Goal: Task Accomplishment & Management: Complete application form

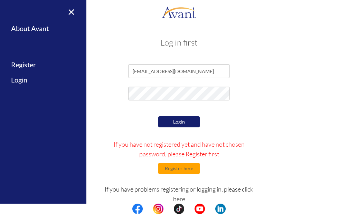
click at [188, 124] on button "Login" at bounding box center [178, 122] width 41 height 11
click at [188, 121] on button "Login" at bounding box center [178, 122] width 41 height 11
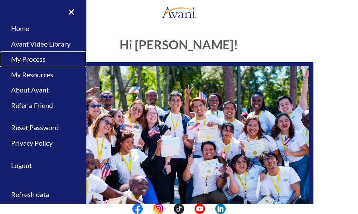
click at [33, 63] on link "My Process" at bounding box center [43, 60] width 86 height 16
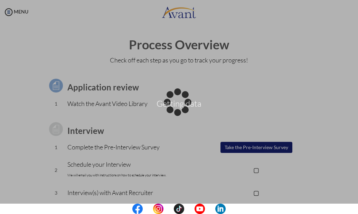
click at [184, 112] on div "Getting data" at bounding box center [179, 107] width 10 height 10
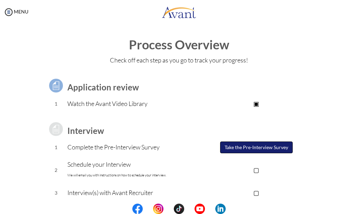
click at [259, 145] on button "Take the Pre-Interview Survey" at bounding box center [256, 148] width 73 height 12
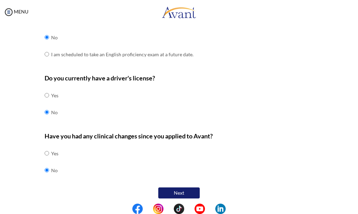
scroll to position [227, 0]
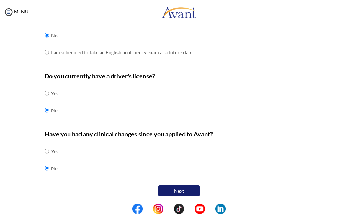
click at [176, 187] on button "Next" at bounding box center [178, 191] width 41 height 11
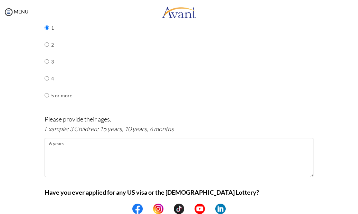
scroll to position [398, 0]
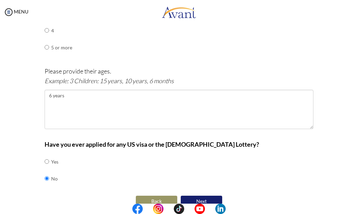
click at [156, 196] on button "Back" at bounding box center [156, 201] width 41 height 11
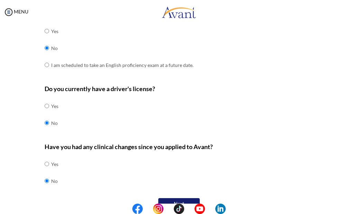
scroll to position [227, 0]
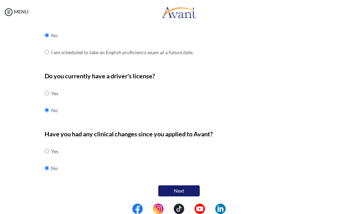
click at [182, 192] on button "Next" at bounding box center [178, 191] width 41 height 11
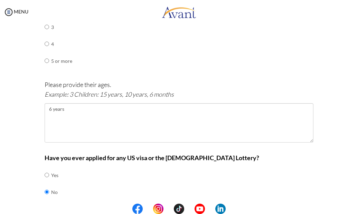
scroll to position [385, 0]
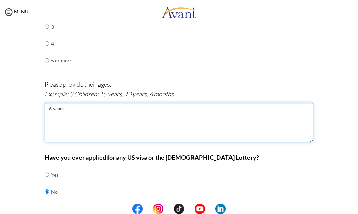
click at [47, 103] on textarea "6 years" at bounding box center [179, 122] width 269 height 39
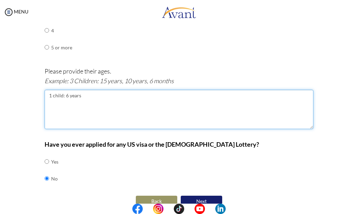
type textarea "1 child: 6 years"
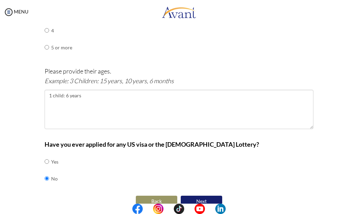
click at [213, 196] on button "Next" at bounding box center [201, 201] width 41 height 11
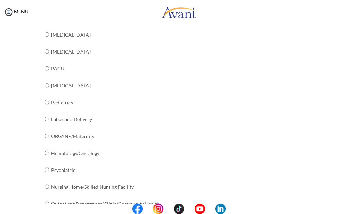
scroll to position [285, 0]
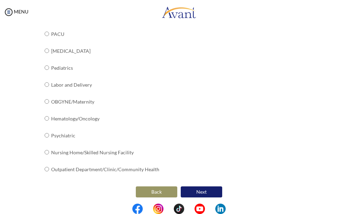
click at [209, 191] on button "Next" at bounding box center [201, 192] width 41 height 11
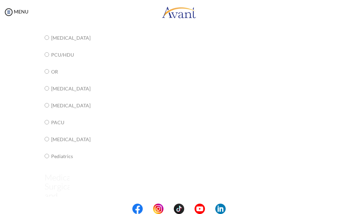
scroll to position [14, 0]
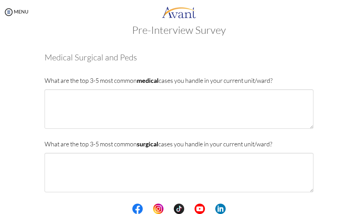
drag, startPoint x: 276, startPoint y: 80, endPoint x: 43, endPoint y: 79, distance: 233.1
click at [45, 79] on p "What are the top 3-5 most common medical cases you handle in your current unit/…" at bounding box center [179, 81] width 269 height 10
copy p "What are the top 3-5 most common medical cases you handle in your current unit/…"
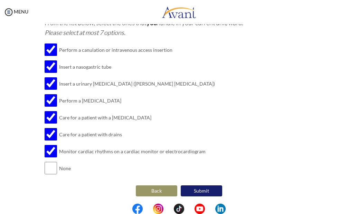
scroll to position [0, 0]
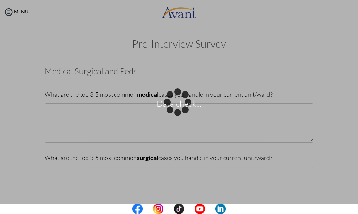
click at [174, 112] on div "Data check..." at bounding box center [179, 107] width 10 height 10
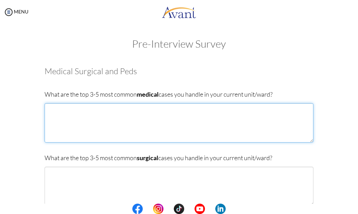
click at [127, 113] on textarea at bounding box center [179, 122] width 269 height 39
paste textarea "Pneumonia and other respiratory infections, sometimes with complications like f…"
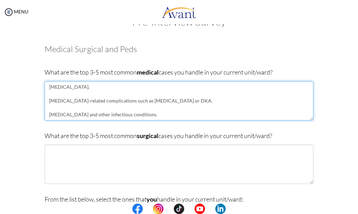
scroll to position [27, 0]
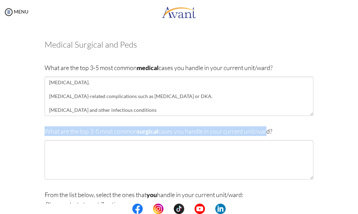
drag, startPoint x: 216, startPoint y: 134, endPoint x: 39, endPoint y: 132, distance: 176.7
click at [39, 132] on div "Are you currently in school now? Yes No Have you taken the NCLEX-RN exam before…" at bounding box center [178, 202] width 279 height 338
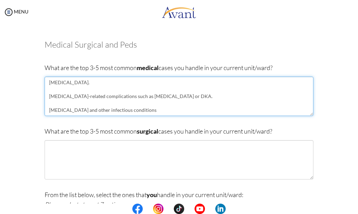
click at [127, 107] on textarea "Pneumonia and other respiratory infections, sometimes with complications like f…" at bounding box center [179, 96] width 269 height 39
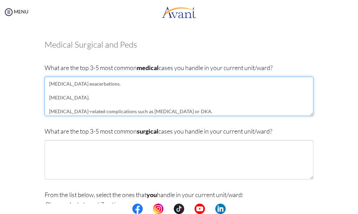
scroll to position [0, 0]
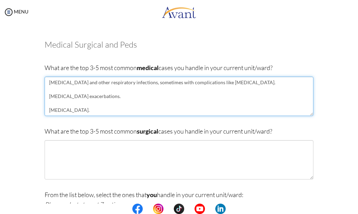
drag, startPoint x: 132, startPoint y: 114, endPoint x: 40, endPoint y: 74, distance: 99.7
click at [40, 72] on div "Are you currently in school now? Yes No Have you taken the NCLEX-RN exam before…" at bounding box center [178, 202] width 279 height 338
paste textarea "In my current medicine ward, I commonly manage patients with pneumonia, COPD ex…"
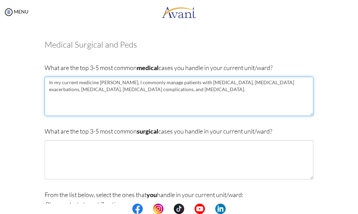
type textarea "In my current medicine ward, I commonly manage patients with pneumonia, COPD ex…"
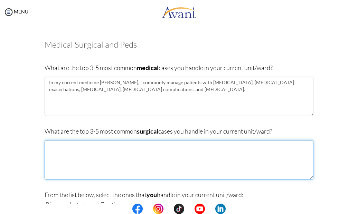
click at [93, 168] on textarea at bounding box center [179, 159] width 269 height 39
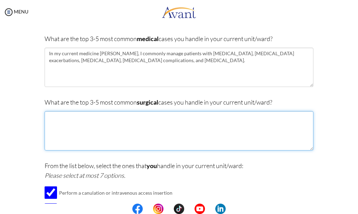
scroll to position [50, 0]
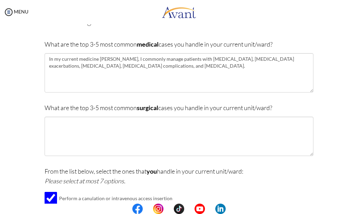
drag, startPoint x: 278, startPoint y: 109, endPoint x: 45, endPoint y: 106, distance: 233.1
click at [45, 106] on p "What are the top 3-5 most common surgical cases you handle in your current unit…" at bounding box center [179, 108] width 269 height 10
copy p "What are the top 3-5 most common surgical cases you handle in your current unit…"
click at [81, 128] on body "Maintenance break. Please come back in 2 hours. MENU My Status What is the next…" at bounding box center [179, 107] width 358 height 214
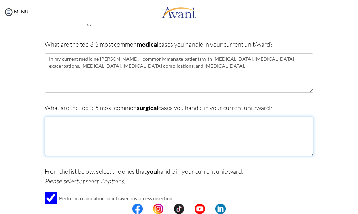
click at [81, 128] on textarea at bounding box center [179, 136] width 269 height 39
paste textarea "lthough I work in a medicine ward, the surgical-type cases I manage include pat…"
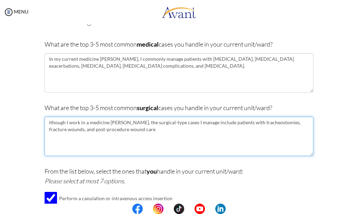
click at [45, 123] on textarea "lthough I work in a medicine ward, the surgical-type cases I manage include pat…" at bounding box center [179, 136] width 269 height 39
click at [269, 122] on textarea "Although I work in a medicine ward, the surgical-type cases I manage include pa…" at bounding box center [179, 136] width 269 height 39
click at [119, 135] on textarea "Although I work in a medicine ward, the surgical-type cases I manage include pa…" at bounding box center [179, 136] width 269 height 39
drag, startPoint x: 118, startPoint y: 132, endPoint x: 39, endPoint y: 117, distance: 79.7
click at [39, 117] on div "Are you currently in school now? Yes No Have you taken the NCLEX-RN exam before…" at bounding box center [178, 179] width 279 height 338
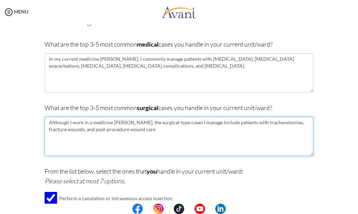
paste textarea "y, fracture wounds, and post-procedure wound care."
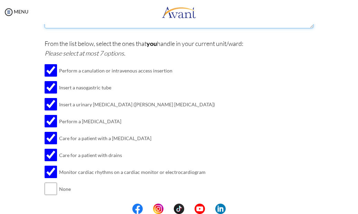
scroll to position [199, 0]
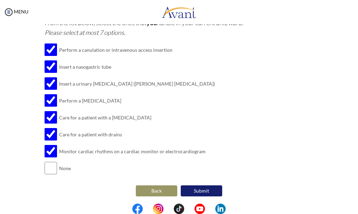
type textarea "Although I work in a medicine ward, the surgical-type cases I manage include pa…"
drag, startPoint x: 129, startPoint y: 131, endPoint x: 56, endPoint y: 134, distance: 72.3
click at [59, 134] on td "Care for a patient with drains" at bounding box center [137, 134] width 156 height 17
copy td "Care for a patient with drains"
click at [204, 190] on button "Submit" at bounding box center [201, 191] width 41 height 11
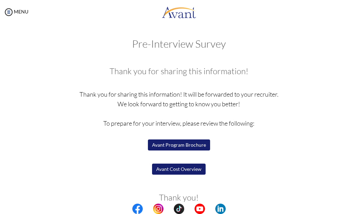
scroll to position [30, 0]
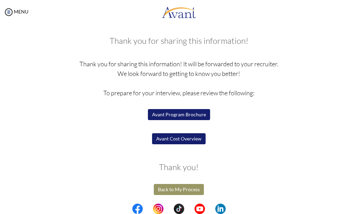
click at [183, 139] on button "Avant Cost Overview" at bounding box center [179, 138] width 54 height 11
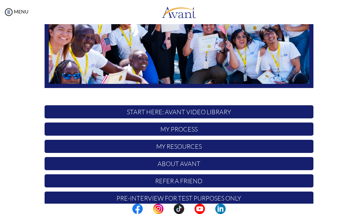
scroll to position [137, 0]
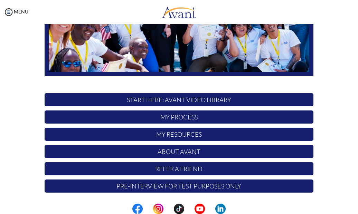
click at [174, 135] on p "My Resources" at bounding box center [179, 134] width 269 height 13
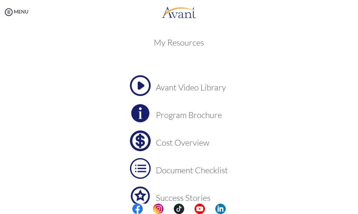
scroll to position [65, 0]
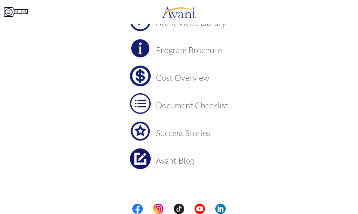
click at [11, 15] on img at bounding box center [8, 12] width 10 height 10
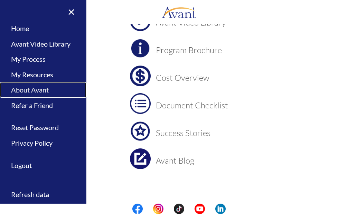
click at [45, 93] on link "About Avant" at bounding box center [43, 90] width 86 height 16
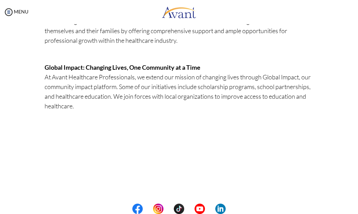
scroll to position [246, 0]
